Goal: Task Accomplishment & Management: Manage account settings

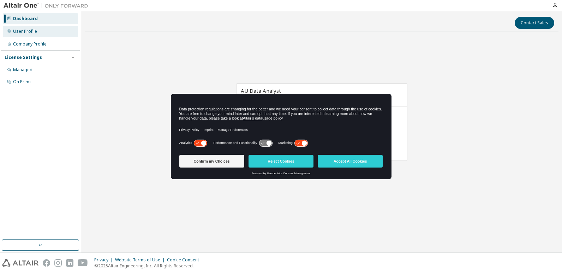
click at [19, 32] on div "User Profile" at bounding box center [25, 32] width 24 height 6
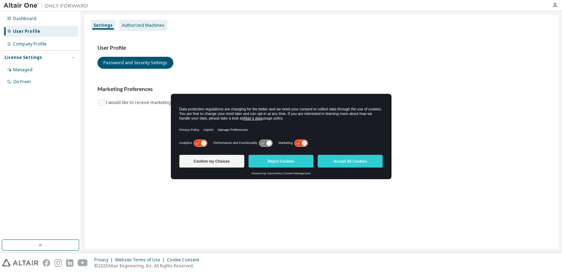
click at [130, 28] on div "Authorized Machines" at bounding box center [143, 26] width 43 height 6
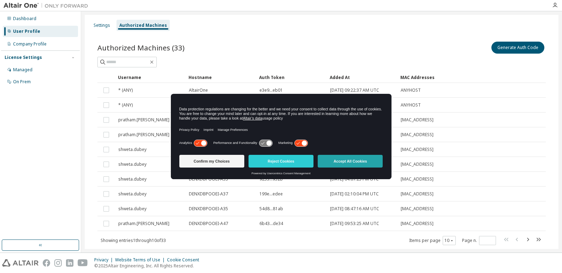
click at [372, 163] on button "Accept All Cookies" at bounding box center [350, 161] width 65 height 13
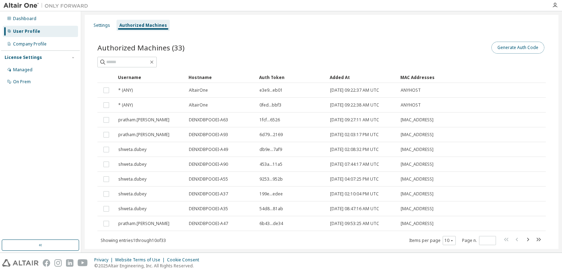
click at [513, 45] on button "Generate Auth Code" at bounding box center [518, 48] width 53 height 12
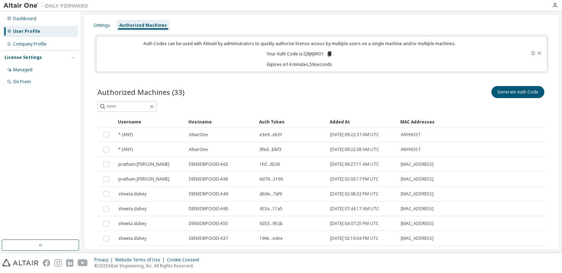
click at [327, 53] on icon at bounding box center [329, 54] width 4 height 5
click at [218, 59] on div "Auth Codes can be used with Almutil by administrators to quickly authorize lice…" at bounding box center [300, 54] width 398 height 27
